Goal: Information Seeking & Learning: Learn about a topic

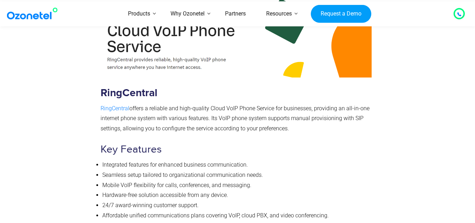
scroll to position [2209, 0]
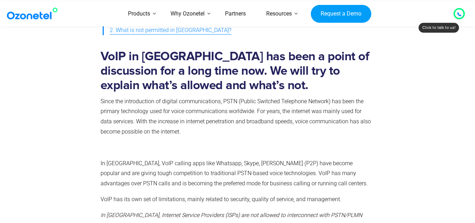
scroll to position [221, 0]
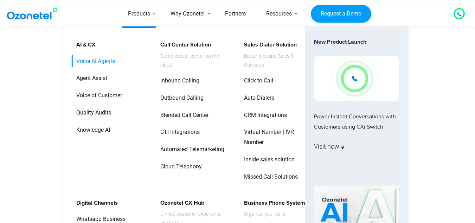
click at [83, 57] on link "Voice AI Agents" at bounding box center [94, 61] width 44 height 12
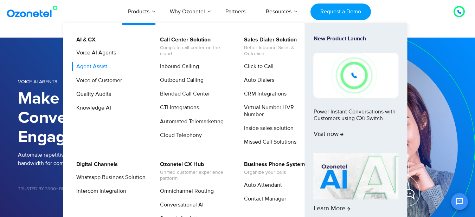
click at [95, 63] on link "Agent Assist" at bounding box center [90, 66] width 37 height 9
